Goal: Task Accomplishment & Management: Complete application form

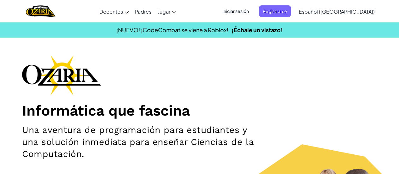
click at [253, 10] on span "Iniciar sesión" at bounding box center [236, 11] width 34 height 12
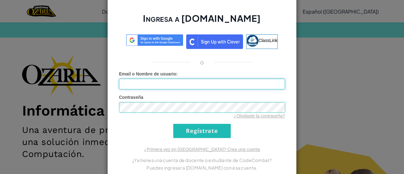
type input "DanielAvalos23"
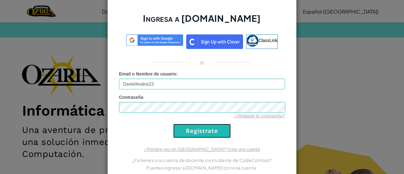
click at [198, 136] on input "Regístrate" at bounding box center [201, 131] width 57 height 14
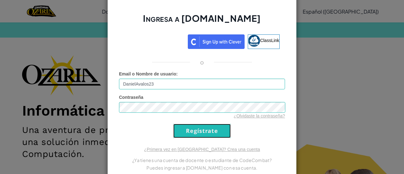
click at [198, 132] on input "Regístrate" at bounding box center [201, 131] width 57 height 14
